Goal: Browse casually

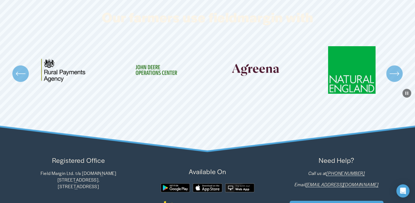
scroll to position [1626, 0]
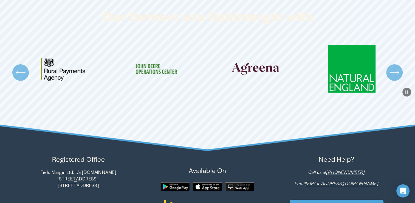
click at [414, 81] on div "Carousel" at bounding box center [207, 72] width 415 height 55
click at [392, 70] on icon "\a \a \a Next\a \a" at bounding box center [395, 73] width 10 height 10
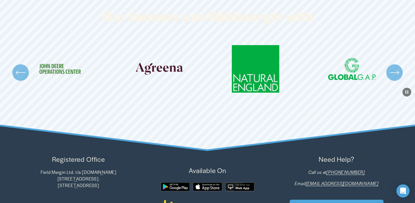
click at [387, 73] on div "\a \a \a Next\a \a" at bounding box center [395, 72] width 16 height 16
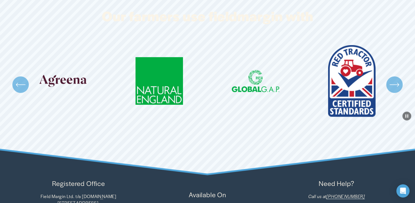
click at [394, 76] on div "\a \a \a Next\a \a" at bounding box center [395, 84] width 16 height 16
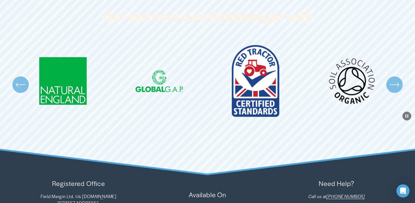
click at [394, 81] on icon "\a \a \a Next\a \a" at bounding box center [395, 85] width 10 height 10
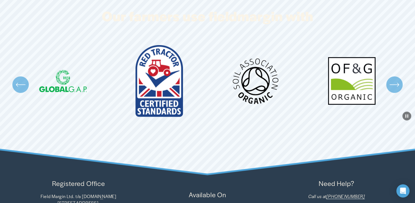
click at [392, 85] on icon "\a \a \a Next\a \a" at bounding box center [394, 85] width 9 height 0
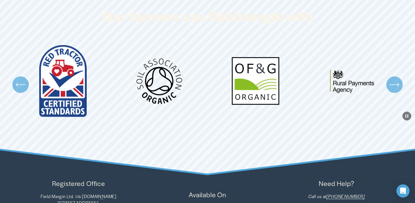
click at [392, 84] on icon "\a \a \a Next\a \a" at bounding box center [395, 85] width 10 height 10
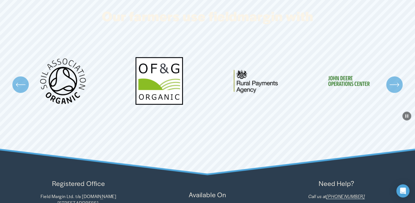
click at [394, 85] on icon "\a \a \a Next\a \a" at bounding box center [395, 85] width 10 height 10
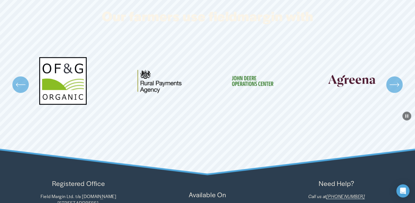
click at [394, 84] on icon "\a \a \a Next\a \a" at bounding box center [395, 85] width 10 height 10
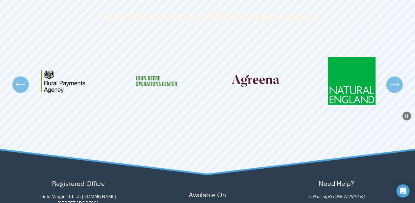
click at [393, 80] on icon "\a \a \a Next\a \a" at bounding box center [395, 85] width 10 height 10
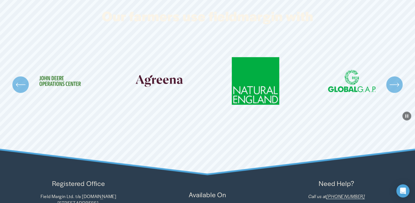
click at [391, 82] on icon "\a \a \a Next\a \a" at bounding box center [395, 85] width 10 height 10
